Goal: Transaction & Acquisition: Purchase product/service

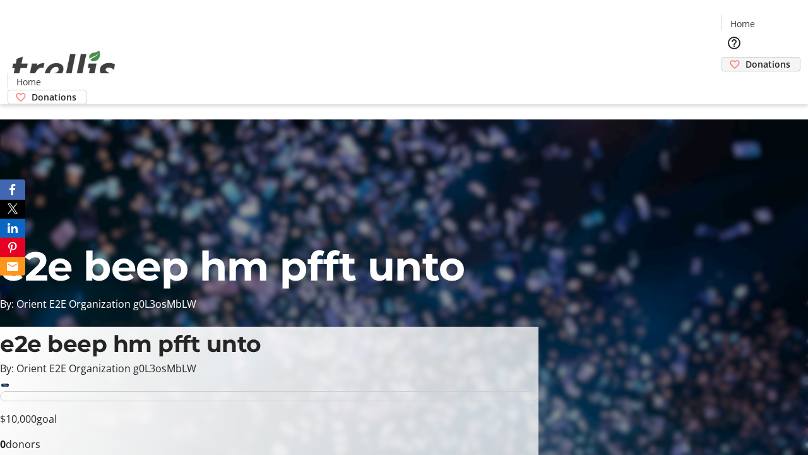
click at [746, 57] on span "Donations" at bounding box center [768, 63] width 45 height 13
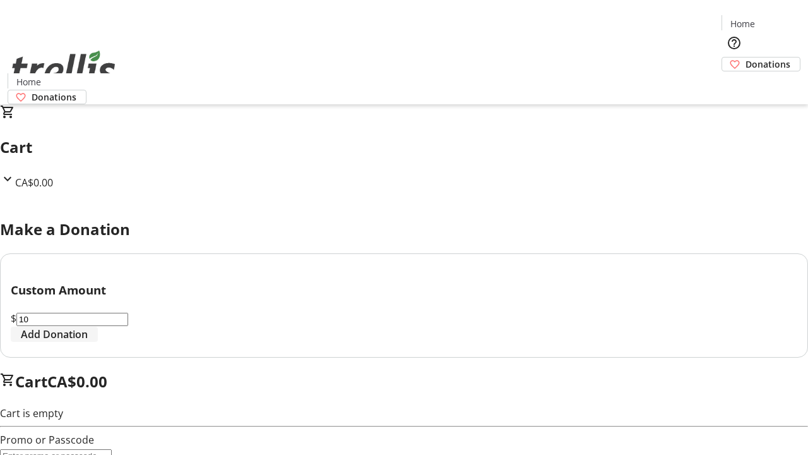
click at [88, 342] on span "Add Donation" at bounding box center [54, 333] width 67 height 15
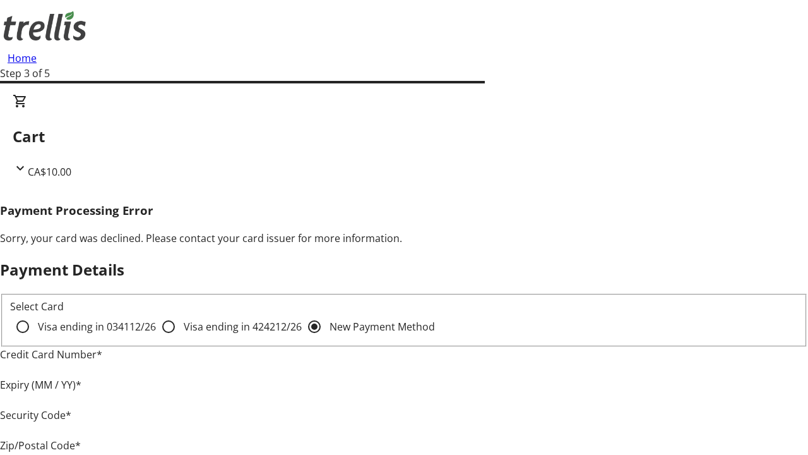
click at [156, 337] on input "Visa ending in 4242 12/26" at bounding box center [168, 326] width 25 height 25
radio input "true"
